Goal: Navigation & Orientation: Find specific page/section

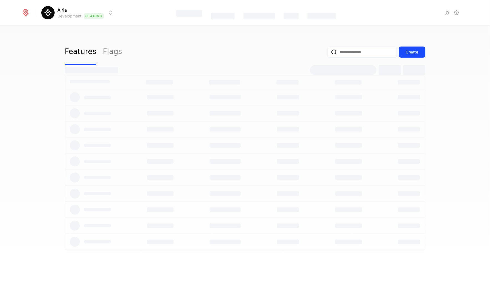
select select "**"
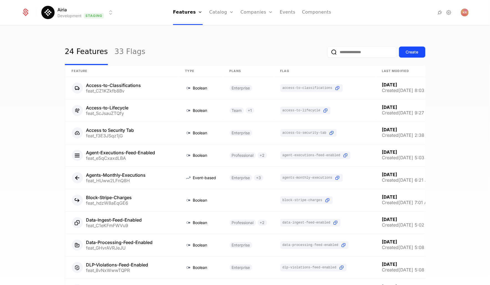
click at [447, 9] on div at bounding box center [429, 13] width 78 height 8
click at [447, 11] on icon at bounding box center [448, 12] width 7 height 7
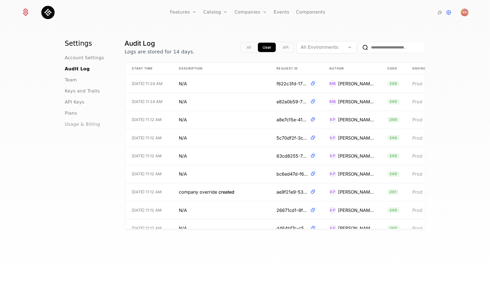
click at [85, 124] on span "Usage & Billing" at bounding box center [82, 124] width 35 height 7
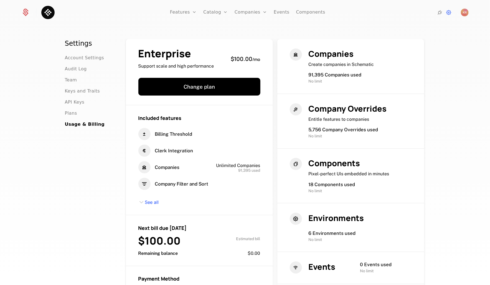
click at [368, 26] on div "Settings Account Settings Audit Log Team Keys and Traits API Keys Plans Usage &…" at bounding box center [245, 157] width 490 height 263
click at [258, 29] on link "Companies" at bounding box center [253, 30] width 25 height 7
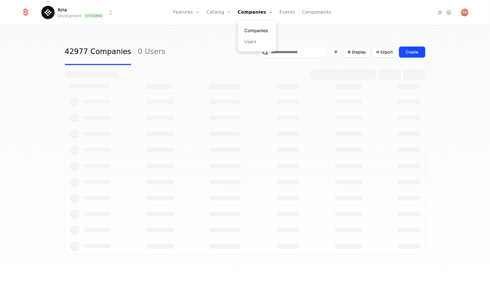
select select "**"
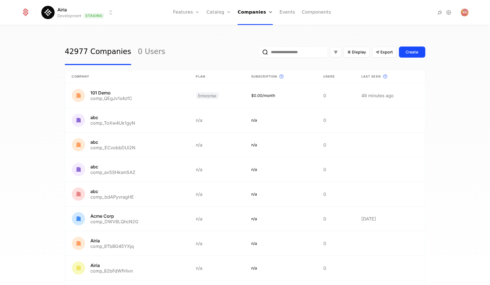
click at [155, 36] on div "42977 Companies 0 Users Display Export Create Company Plan Subscription This is…" at bounding box center [245, 157] width 490 height 263
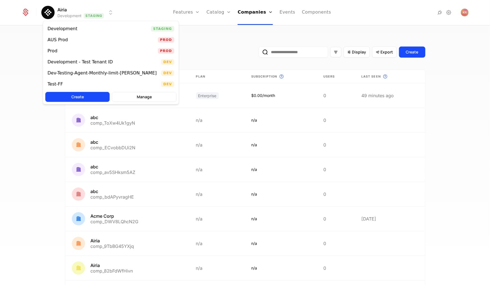
click at [108, 14] on html "Airia Development Staging Features Features Flags Catalog Plans Add Ons Credits…" at bounding box center [245, 142] width 490 height 285
click at [103, 54] on div "Prod Prod" at bounding box center [110, 50] width 135 height 11
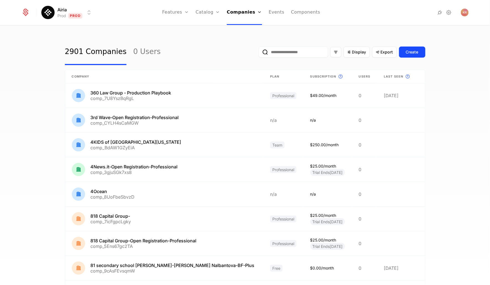
click at [124, 27] on div "2901 Companies 0 Users Display Export Create Company Plan Subscription This is …" at bounding box center [245, 157] width 490 height 263
click at [143, 30] on div "2901 Companies 0 Users Display Export Create Company Plan Subscription This is …" at bounding box center [245, 157] width 490 height 263
click at [447, 14] on icon at bounding box center [448, 12] width 7 height 7
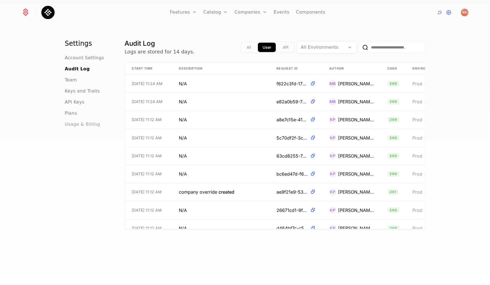
click at [79, 126] on span "Usage & Billing" at bounding box center [82, 124] width 35 height 7
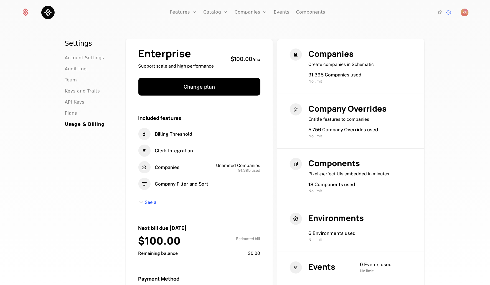
click at [443, 128] on div "Settings Account Settings Audit Log Team Keys and Traits API Keys Plans Usage &…" at bounding box center [245, 157] width 490 height 263
click at [330, 57] on span "Companies" at bounding box center [330, 53] width 45 height 11
click at [329, 71] on div "Companies Create companies in Schematic 91,395 Companies used No limit" at bounding box center [359, 66] width 103 height 36
click at [329, 75] on span "91,395 Companies used" at bounding box center [334, 75] width 53 height 6
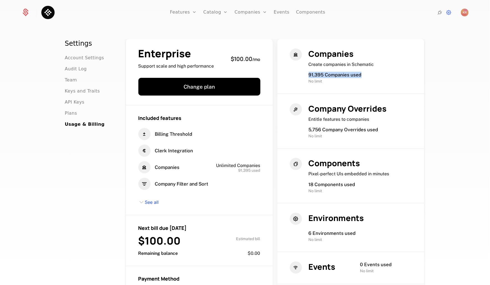
click at [329, 75] on span "91,395 Companies used" at bounding box center [334, 75] width 53 height 6
click at [257, 11] on link "Companies" at bounding box center [250, 12] width 32 height 25
select select "**"
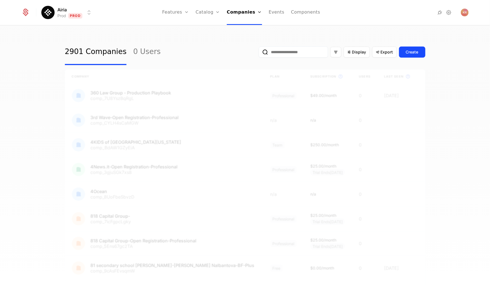
click at [83, 12] on html "Airia Prod Prod Features Features Flags Catalog Plans Add Ons Credits Configura…" at bounding box center [245, 142] width 490 height 285
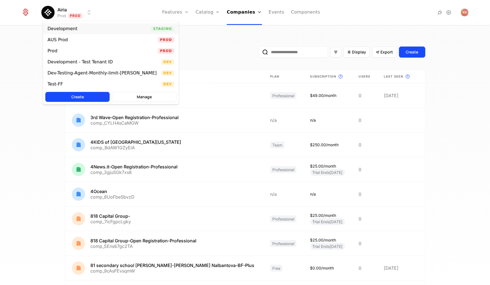
click at [83, 32] on div "Development Staging" at bounding box center [110, 28] width 135 height 11
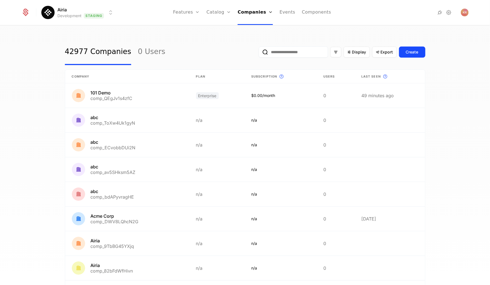
click at [96, 11] on html "Airia Development Staging Features Features Flags Catalog Plans Add Ons Credits…" at bounding box center [245, 142] width 490 height 285
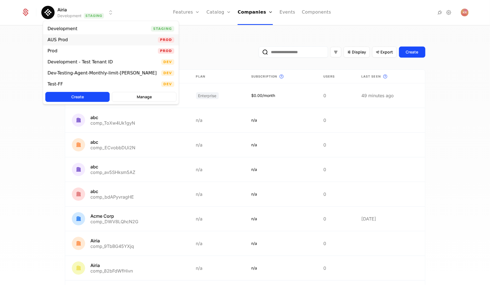
click at [98, 38] on div "AUS Prod Prod" at bounding box center [110, 39] width 135 height 11
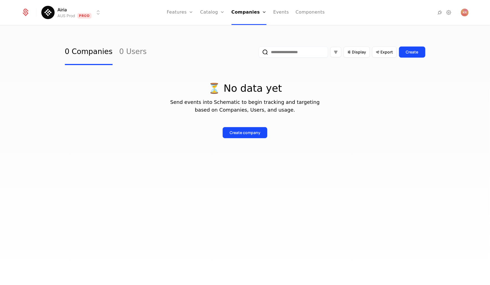
click at [96, 9] on html "Airia AUS Prod Prod Features Features Flags Catalog Plans Add Ons Credits Confi…" at bounding box center [245, 142] width 490 height 285
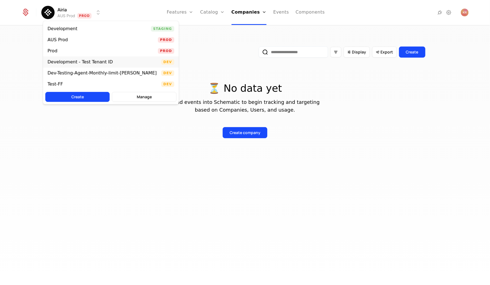
click at [97, 62] on div "Development - Test Tenant ID" at bounding box center [79, 62] width 65 height 4
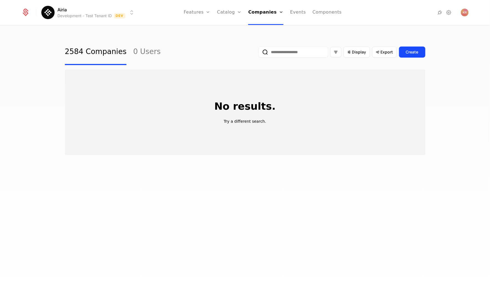
select select "**"
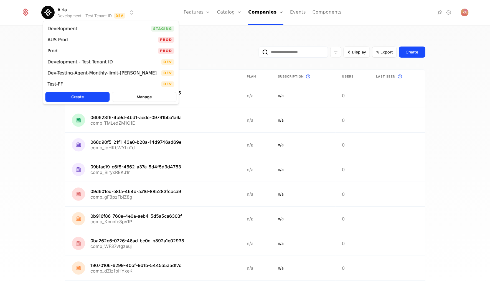
click at [103, 11] on html "Airia Development - Test Tenant ID Dev Features Features Flags Catalog Plans Ad…" at bounding box center [245, 142] width 490 height 285
click at [106, 76] on div "Dev-Testing-Agent-Monthly-limit-[PERSON_NAME]" at bounding box center [110, 73] width 135 height 11
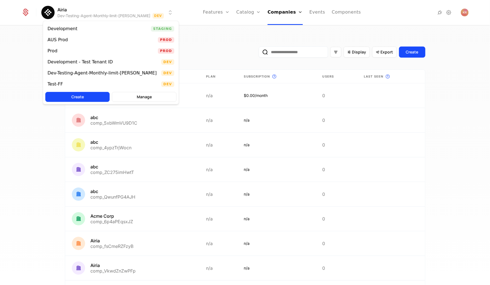
click at [120, 8] on html "Airia Dev-Testing-Agent-Monthly-limit-[PERSON_NAME] Features Features Flags Cat…" at bounding box center [245, 142] width 490 height 285
click at [114, 27] on div "Development Staging" at bounding box center [110, 28] width 135 height 11
